Goal: Task Accomplishment & Management: Use online tool/utility

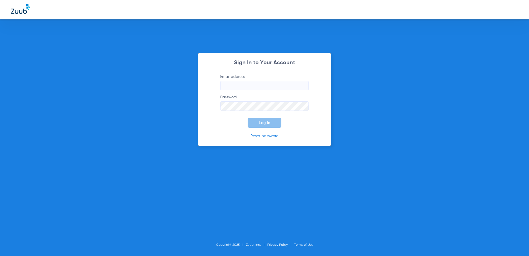
type input "[EMAIL_ADDRESS][DOMAIN_NAME]"
click at [264, 120] on button "Log In" at bounding box center [264, 123] width 34 height 10
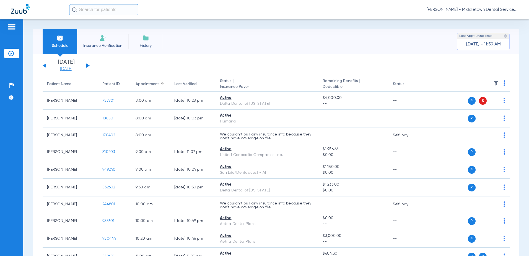
click at [63, 70] on link "[DATE]" at bounding box center [65, 69] width 33 height 6
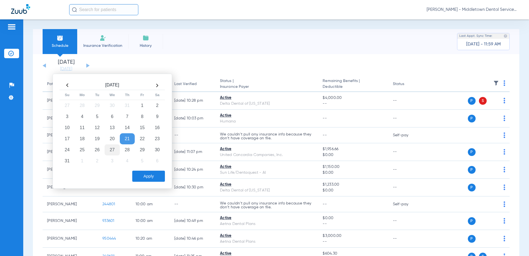
click at [112, 151] on td "27" at bounding box center [112, 149] width 15 height 11
click at [143, 176] on button "Apply" at bounding box center [148, 175] width 33 height 11
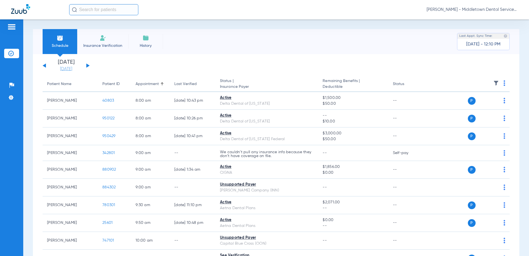
click at [62, 68] on link "[DATE]" at bounding box center [65, 69] width 33 height 6
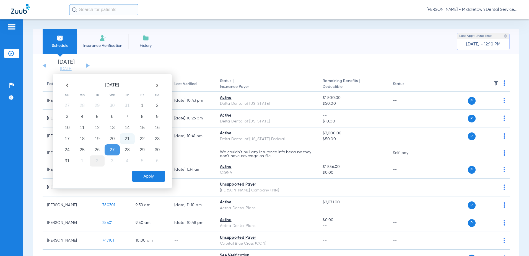
click at [95, 160] on td "2" at bounding box center [97, 160] width 15 height 11
click at [135, 173] on button "Apply" at bounding box center [148, 175] width 33 height 11
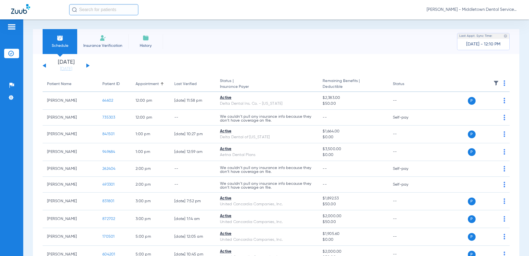
click at [86, 65] on div "[DATE] [DATE] [DATE] [DATE] [DATE] [DATE] [DATE] [DATE] [DATE] [DATE] [DATE] [D…" at bounding box center [66, 65] width 47 height 12
click at [87, 66] on button at bounding box center [87, 65] width 3 height 4
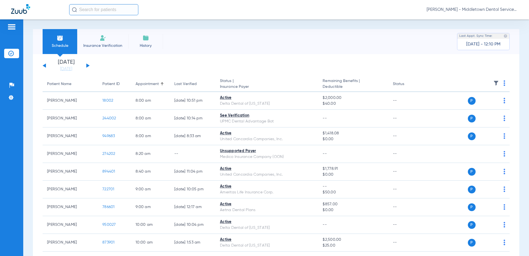
click at [88, 67] on div "[DATE] [DATE] [DATE] [DATE] [DATE] [DATE] [DATE] [DATE] [DATE] [DATE] [DATE] [D…" at bounding box center [66, 65] width 47 height 12
click at [87, 66] on button at bounding box center [87, 65] width 3 height 4
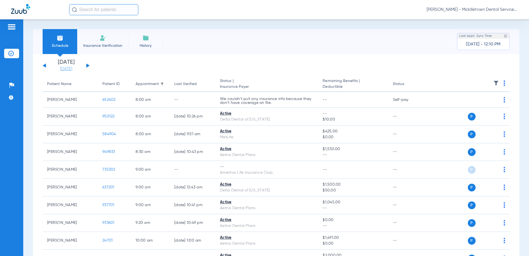
click at [66, 70] on link "[DATE]" at bounding box center [65, 69] width 33 height 6
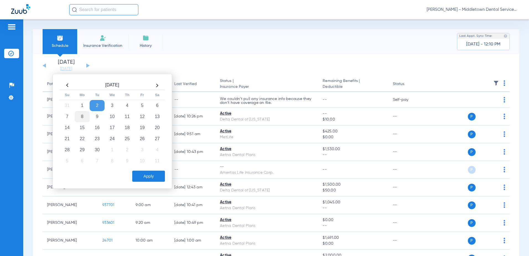
click at [82, 117] on td "8" at bounding box center [82, 116] width 15 height 11
click at [141, 173] on button "Apply" at bounding box center [148, 175] width 33 height 11
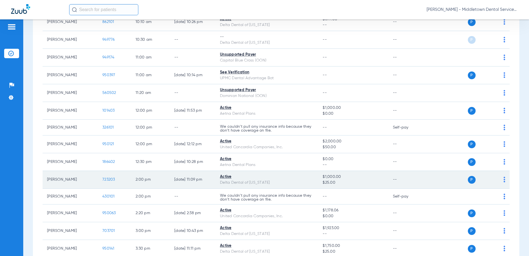
scroll to position [249, 0]
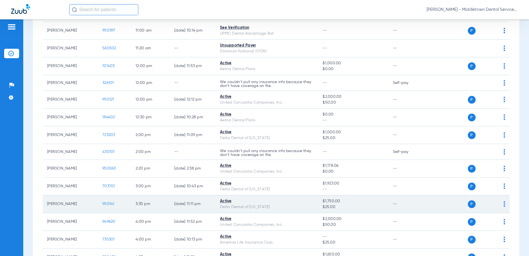
click at [108, 204] on span "950141" at bounding box center [108, 204] width 12 height 4
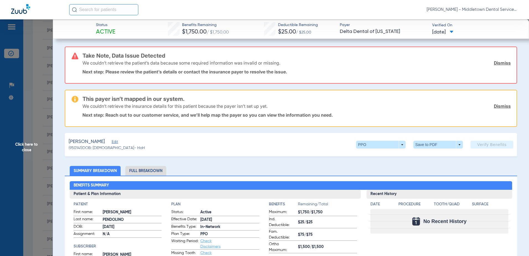
click at [33, 144] on span "Click here to close" at bounding box center [26, 147] width 53 height 256
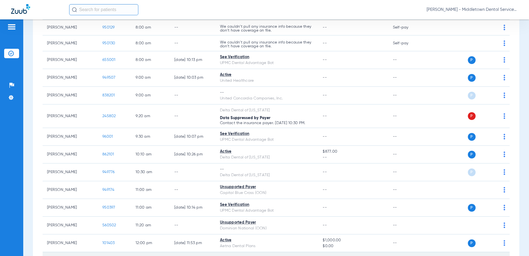
scroll to position [0, 0]
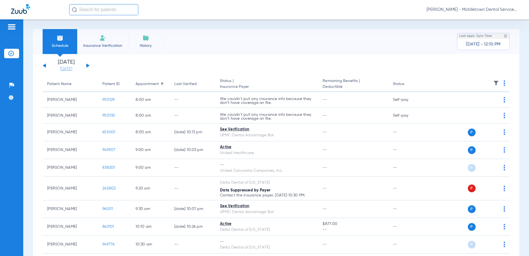
click at [70, 68] on link "[DATE]" at bounding box center [65, 69] width 33 height 6
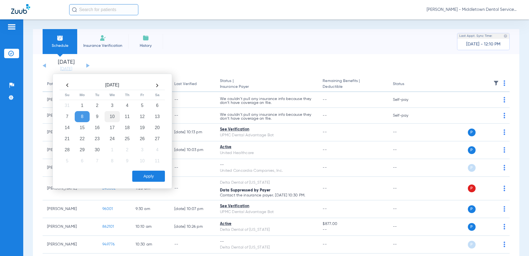
click at [113, 113] on td "10" at bounding box center [112, 116] width 15 height 11
click at [140, 179] on button "Apply" at bounding box center [148, 175] width 33 height 11
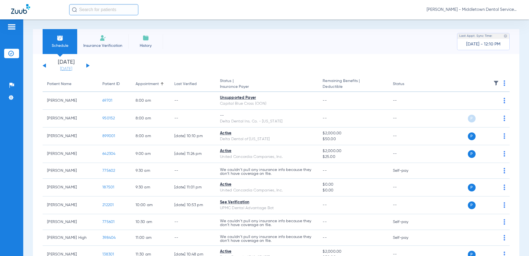
click at [66, 68] on link "[DATE]" at bounding box center [65, 69] width 33 height 6
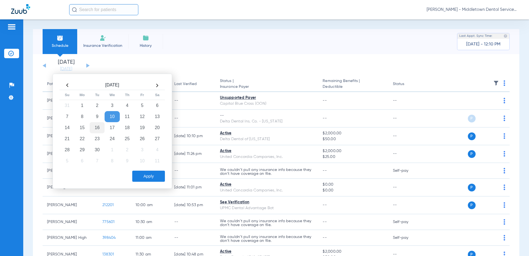
click at [95, 126] on td "16" at bounding box center [97, 127] width 15 height 11
click at [142, 174] on button "Apply" at bounding box center [148, 175] width 33 height 11
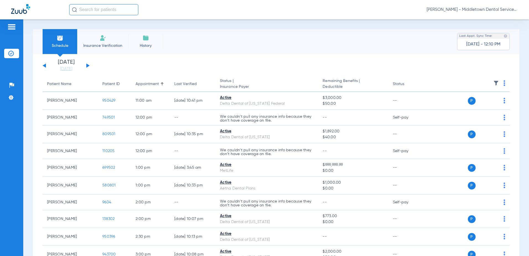
click at [87, 65] on button at bounding box center [87, 65] width 3 height 4
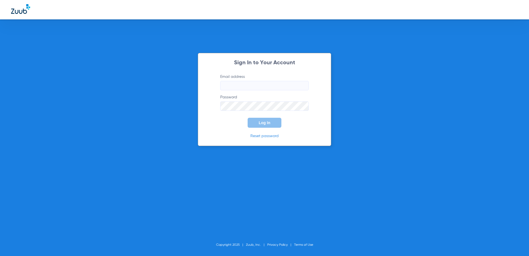
type input "[EMAIL_ADDRESS][DOMAIN_NAME]"
click at [255, 126] on button "Log In" at bounding box center [264, 123] width 34 height 10
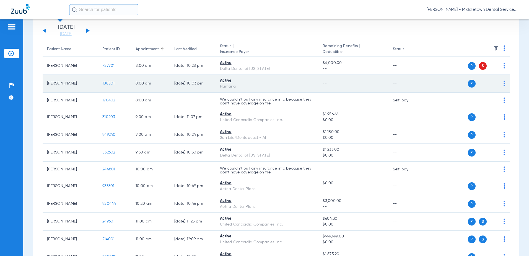
scroll to position [55, 0]
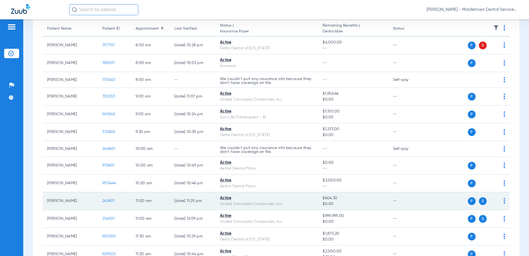
click at [111, 200] on span "249601" at bounding box center [108, 201] width 12 height 4
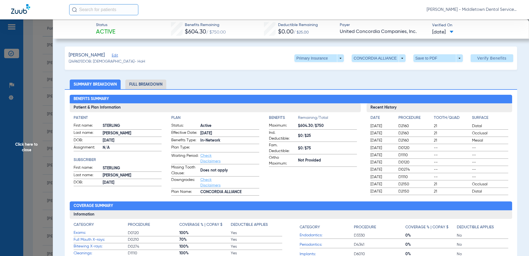
click at [134, 84] on li "Full Breakdown" at bounding box center [145, 84] width 41 height 10
